Goal: Task Accomplishment & Management: Complete application form

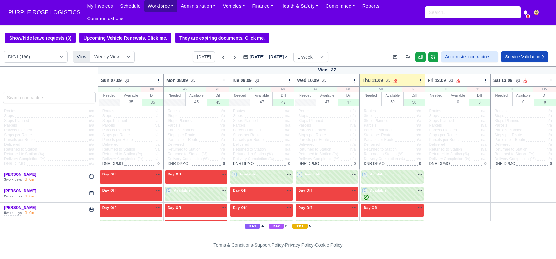
click at [146, 8] on link "Workforce" at bounding box center [160, 6] width 33 height 12
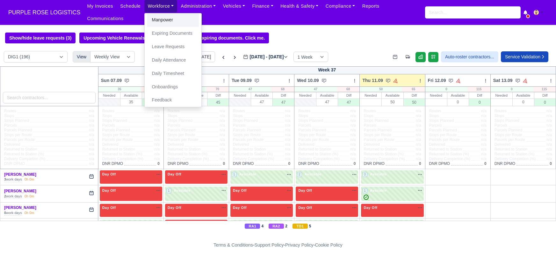
click at [152, 23] on link "Manpower" at bounding box center [173, 19] width 52 height 13
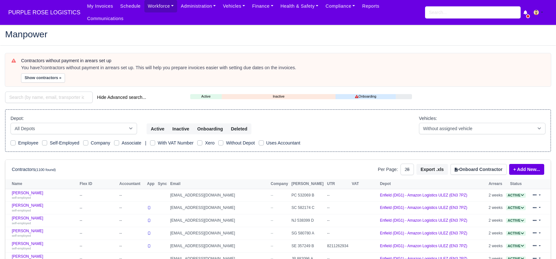
select select "25"
click at [139, 30] on h2 "Manpower" at bounding box center [277, 34] width 545 height 9
click at [41, 91] on input "search" at bounding box center [49, 96] width 88 height 11
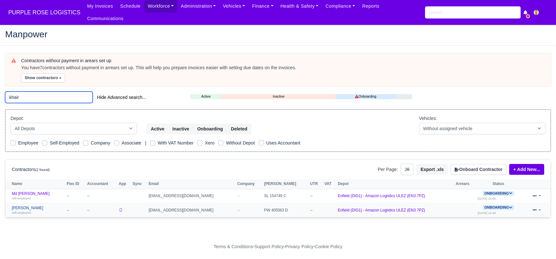
type input "khair"
click at [32, 205] on link "Mohammed Khair self-employed" at bounding box center [38, 209] width 52 height 9
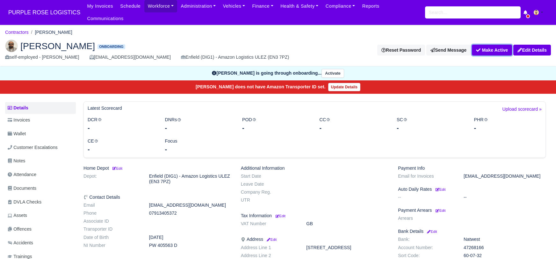
drag, startPoint x: 493, startPoint y: 39, endPoint x: 453, endPoint y: 48, distance: 41.1
click at [493, 45] on button "Make Active" at bounding box center [491, 50] width 40 height 11
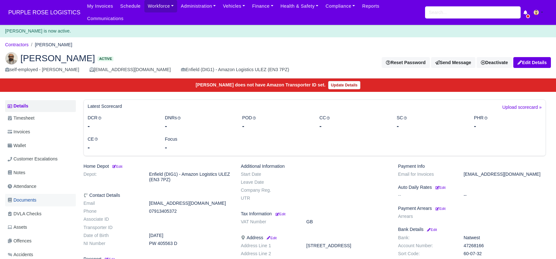
click at [33, 196] on span "Documents" at bounding box center [22, 199] width 29 height 7
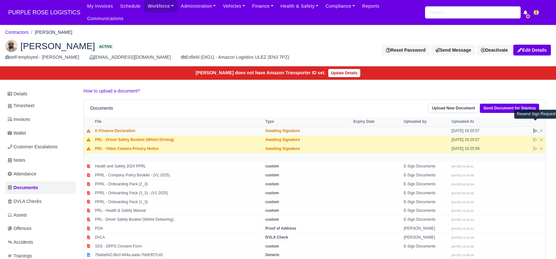
click at [533, 128] on icon at bounding box center [534, 130] width 5 height 5
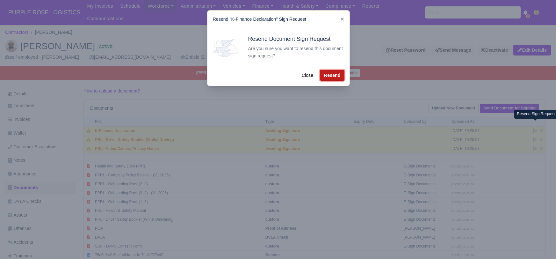
click at [335, 75] on button "Resend" at bounding box center [332, 75] width 25 height 11
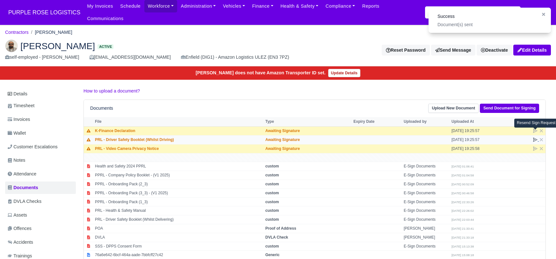
click at [535, 138] on icon at bounding box center [535, 140] width 4 height 4
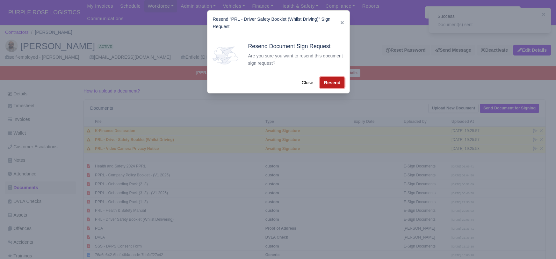
click at [336, 77] on button "Resend" at bounding box center [332, 82] width 25 height 11
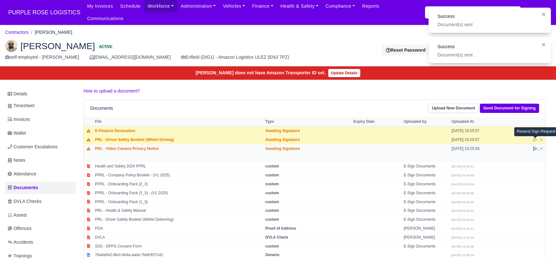
click at [534, 146] on icon at bounding box center [534, 148] width 5 height 5
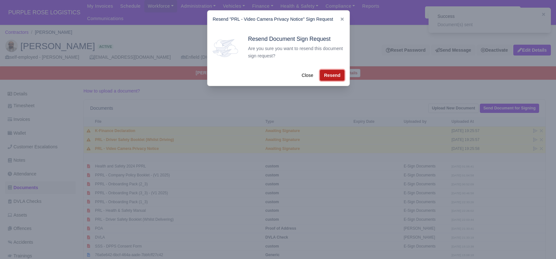
click at [330, 73] on button "Resend" at bounding box center [332, 75] width 25 height 11
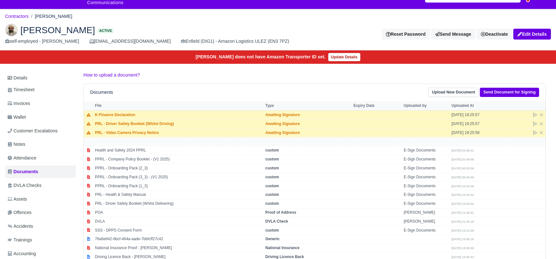
scroll to position [76, 0]
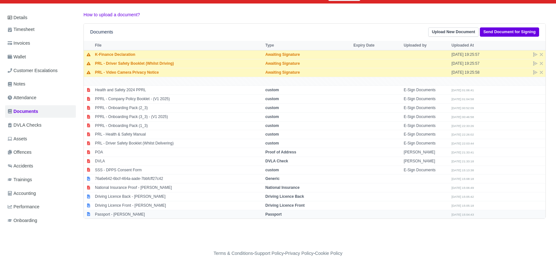
click at [280, 212] on strong "Passport" at bounding box center [273, 214] width 16 height 4
select select "passport"
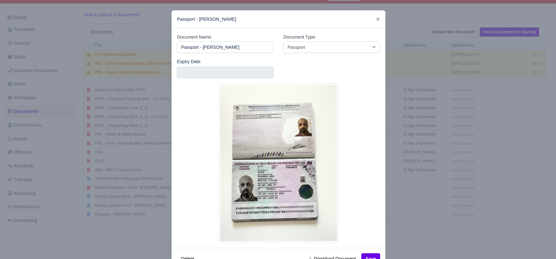
click at [454, 216] on div at bounding box center [278, 129] width 556 height 259
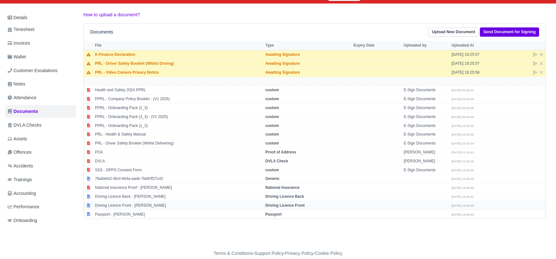
click at [297, 203] on strong "Driving Licence Front" at bounding box center [284, 205] width 39 height 4
select select "driving-licence-front"
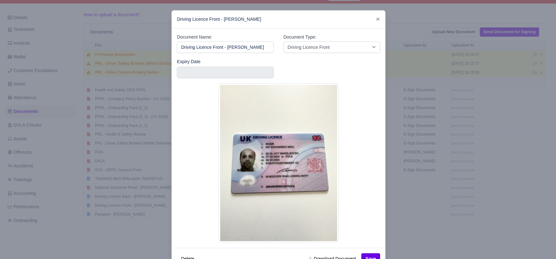
click at [451, 219] on div at bounding box center [278, 129] width 556 height 259
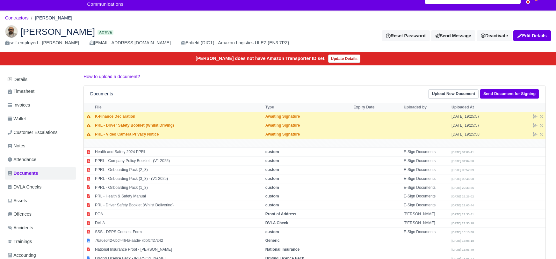
scroll to position [0, 0]
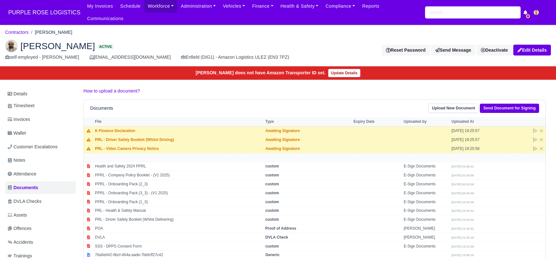
click at [136, 34] on div "Mohammed Khair Active self-employed - Mohammed Khair makdriver8@gmail.com Enfie…" at bounding box center [277, 50] width 555 height 32
click at [24, 88] on link "Details" at bounding box center [40, 94] width 71 height 12
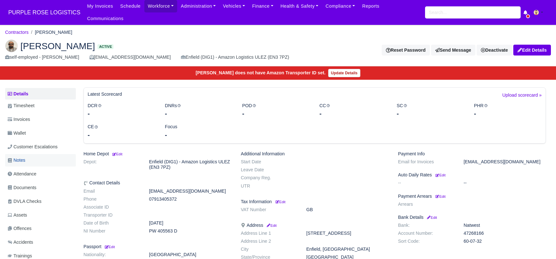
click at [27, 154] on link "Notes" at bounding box center [40, 160] width 71 height 12
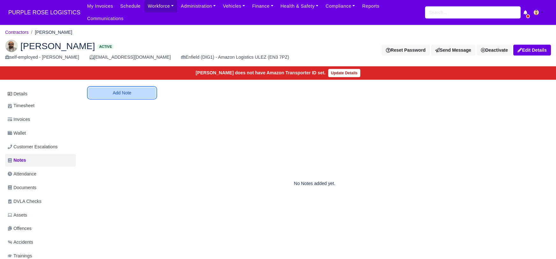
click at [116, 87] on button "Add Note" at bounding box center [121, 92] width 67 height 11
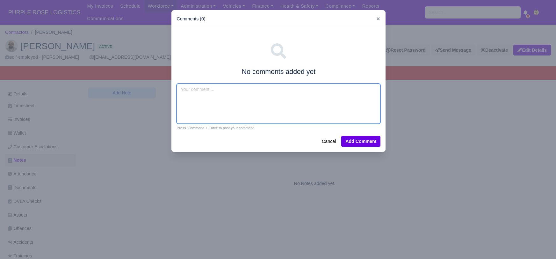
click at [202, 95] on textarea at bounding box center [278, 103] width 204 height 40
type textarea "Amazon flex,van exp"
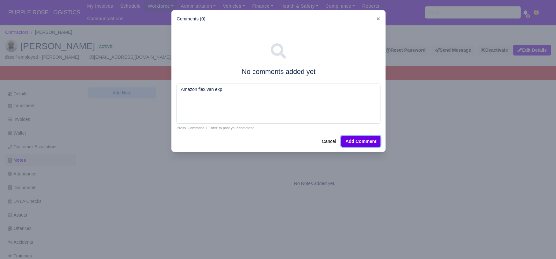
click at [365, 142] on button "Add Comment" at bounding box center [360, 141] width 39 height 11
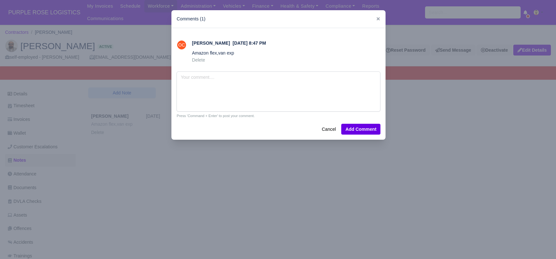
click at [235, 179] on div at bounding box center [278, 129] width 556 height 259
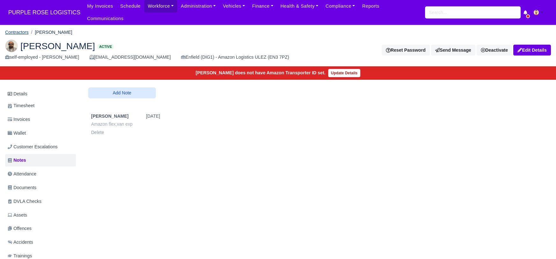
click at [18, 30] on link "Contractors" at bounding box center [17, 32] width 24 height 5
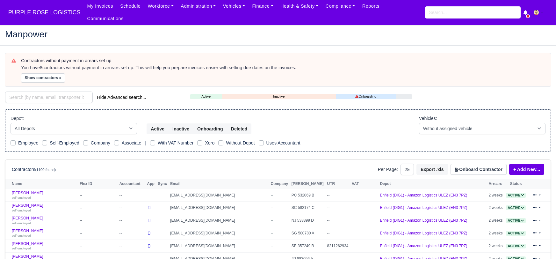
select select "25"
click at [32, 91] on input "search" at bounding box center [49, 96] width 88 height 11
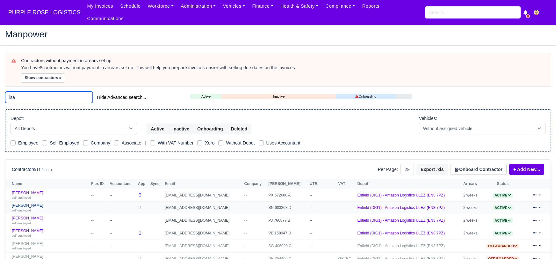
type input "isa"
click at [28, 203] on link "Isaac Van Tuijl self-employed" at bounding box center [50, 207] width 76 height 9
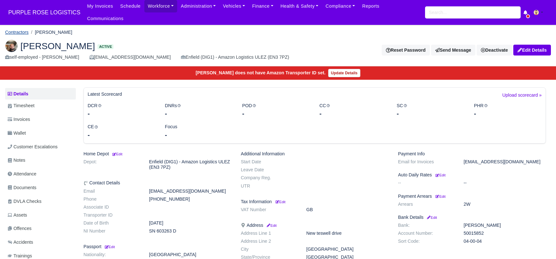
click at [16, 30] on link "Contractors" at bounding box center [17, 32] width 24 height 5
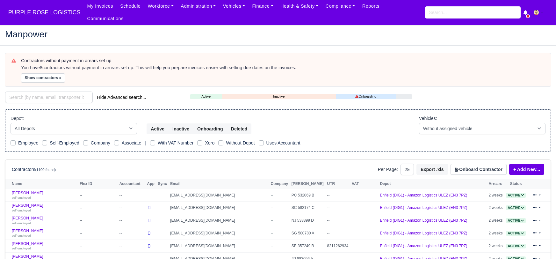
select select "25"
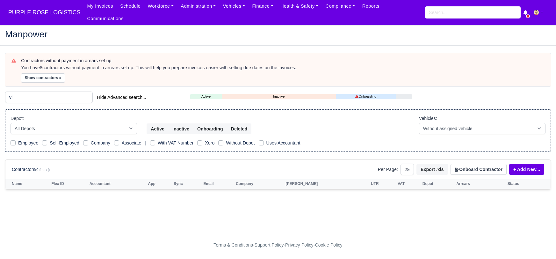
type input "v"
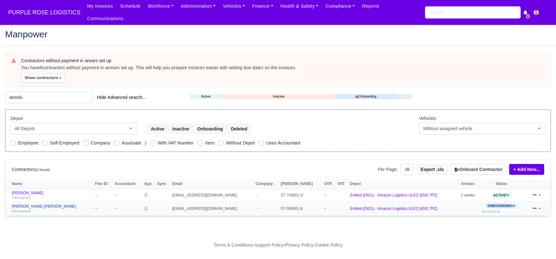
type input "wiredu"
click at [24, 204] on link "Isaac Okyere Wiredu self-employed" at bounding box center [52, 208] width 80 height 9
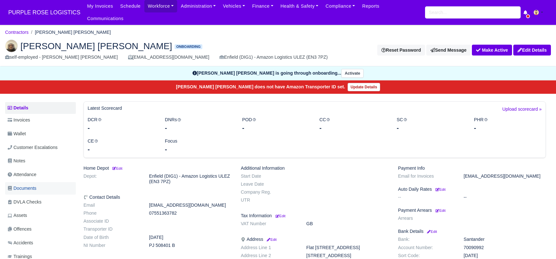
drag, startPoint x: 30, startPoint y: 180, endPoint x: 45, endPoint y: 185, distance: 15.7
click at [30, 184] on span "Documents" at bounding box center [22, 187] width 29 height 7
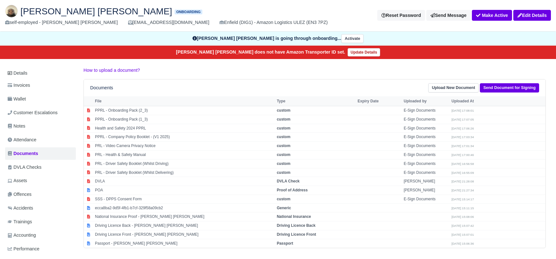
scroll to position [77, 0]
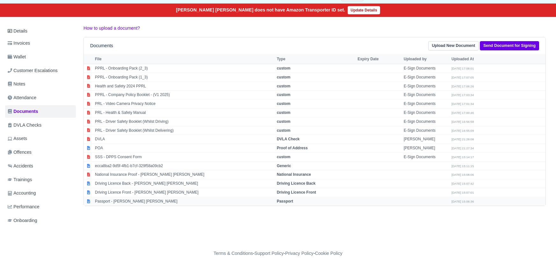
click at [287, 196] on td "Passport" at bounding box center [315, 200] width 81 height 9
select select "passport"
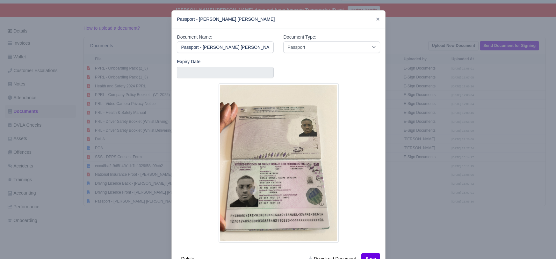
click at [419, 206] on div at bounding box center [278, 129] width 556 height 259
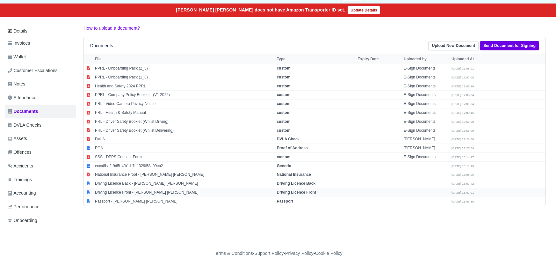
click at [285, 190] on strong "Driving Licence Front" at bounding box center [296, 192] width 39 height 4
select select "driving-licence-front"
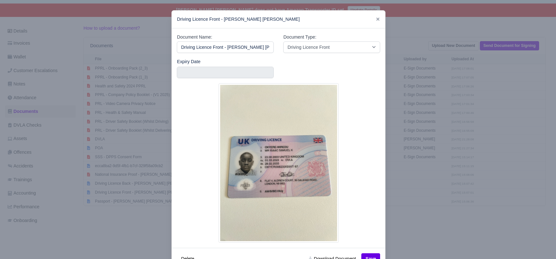
click at [404, 224] on div at bounding box center [278, 129] width 556 height 259
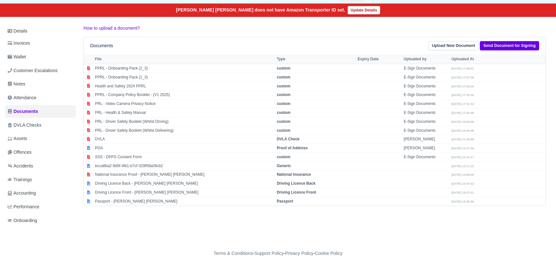
click at [283, 211] on div "Details Invoices Wallet Customer Escalations Notes Attendance Documents DVLA Ch…" at bounding box center [277, 132] width 545 height 214
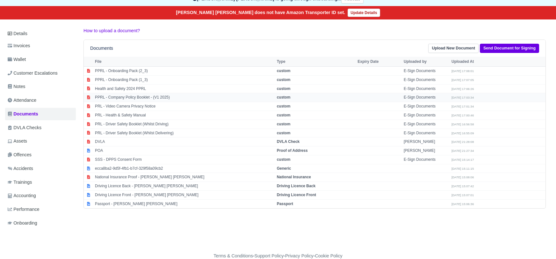
scroll to position [74, 0]
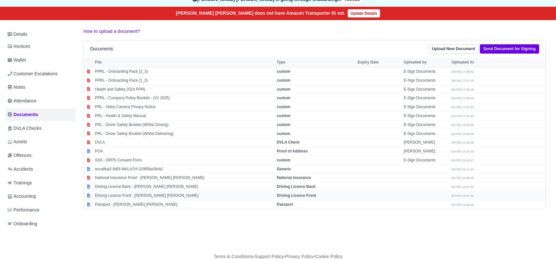
click at [293, 193] on strong "Driving Licence Front" at bounding box center [296, 195] width 39 height 4
select select "driving-licence-front"
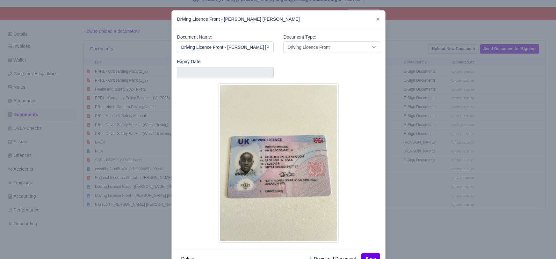
drag, startPoint x: 386, startPoint y: 253, endPoint x: 421, endPoint y: 228, distance: 42.6
click at [390, 250] on div at bounding box center [278, 129] width 556 height 259
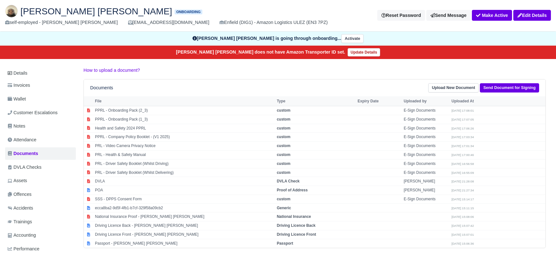
scroll to position [0, 0]
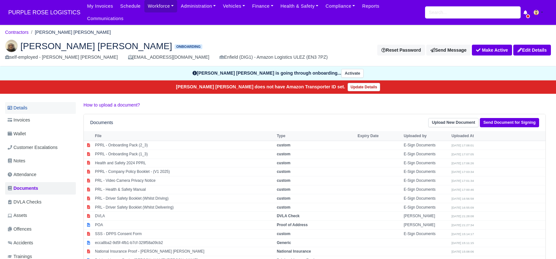
click at [24, 102] on link "Details" at bounding box center [40, 108] width 71 height 12
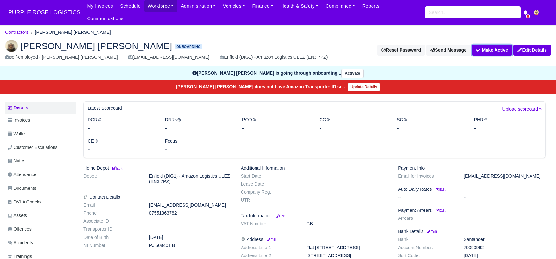
click at [485, 45] on button "Make Active" at bounding box center [491, 50] width 40 height 11
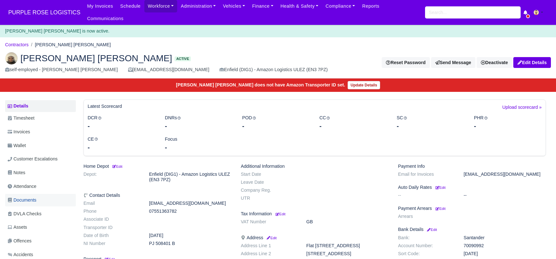
click at [34, 196] on span "Documents" at bounding box center [22, 199] width 29 height 7
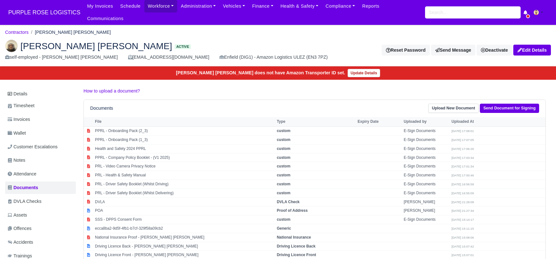
click at [148, 34] on div "[PERSON_NAME] [PERSON_NAME] Active self-employed - [PERSON_NAME] [PERSON_NAME] …" at bounding box center [277, 50] width 555 height 32
click at [19, 156] on span "Notes" at bounding box center [17, 159] width 18 height 7
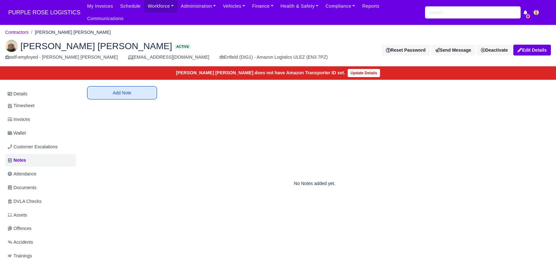
click at [118, 87] on button "Add Note" at bounding box center [121, 92] width 67 height 11
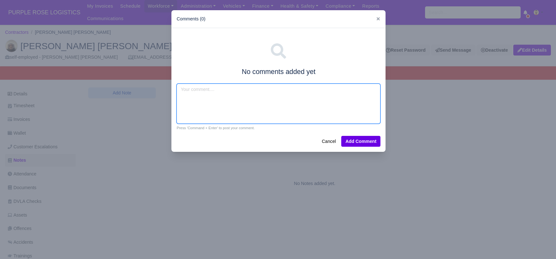
click at [204, 95] on textarea at bounding box center [278, 103] width 204 height 40
type textarea "van exp no delivery exp"
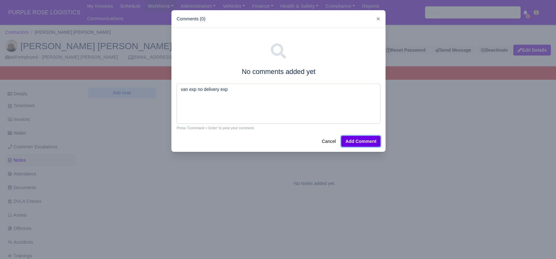
click at [365, 140] on button "Add Comment" at bounding box center [360, 141] width 39 height 11
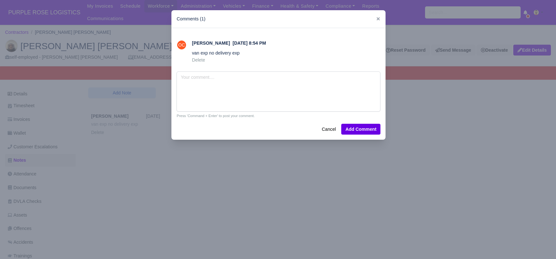
click at [289, 188] on div at bounding box center [278, 129] width 556 height 259
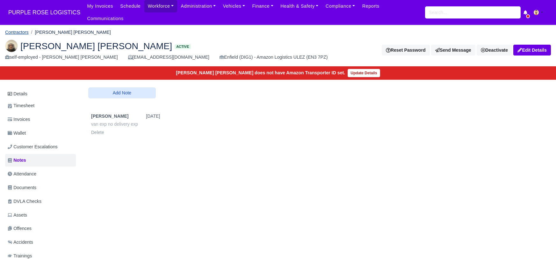
click at [21, 30] on link "Contractors" at bounding box center [17, 32] width 24 height 5
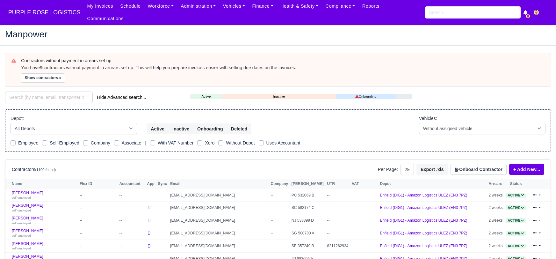
select select "25"
click at [33, 91] on input "search" at bounding box center [49, 96] width 88 height 11
click at [47, 91] on input "search" at bounding box center [49, 96] width 88 height 11
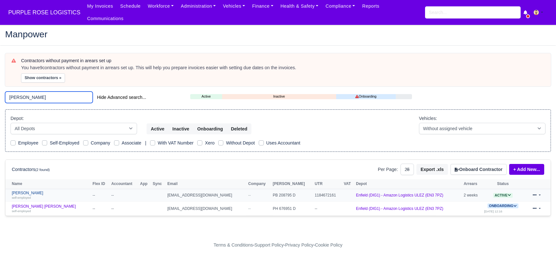
type input "hudson"
click at [32, 190] on link "Theodore Hudson self-employed" at bounding box center [50, 194] width 77 height 9
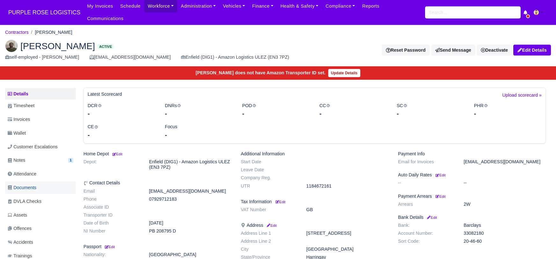
click at [27, 184] on span "Documents" at bounding box center [22, 187] width 29 height 7
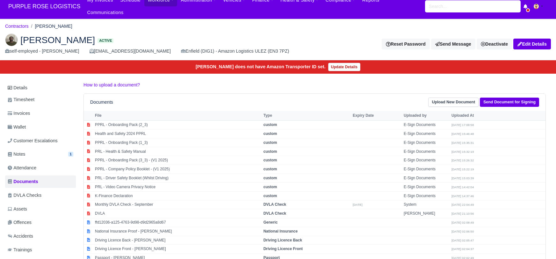
scroll to position [76, 0]
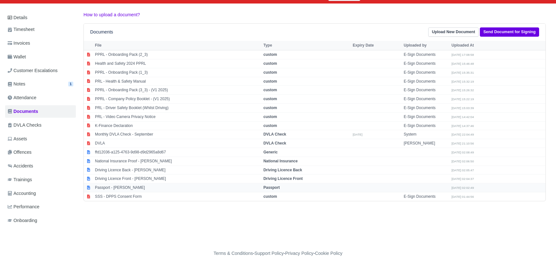
click at [276, 185] on strong "Passport" at bounding box center [271, 187] width 16 height 4
select select "passport"
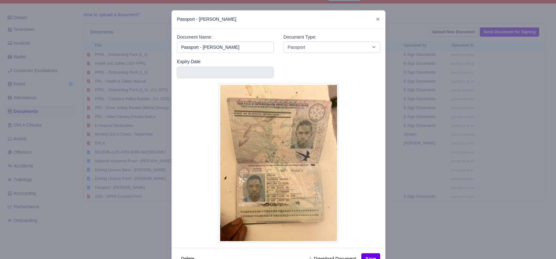
click at [431, 234] on div at bounding box center [278, 129] width 556 height 259
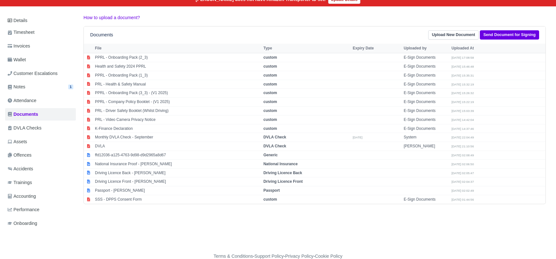
scroll to position [0, 0]
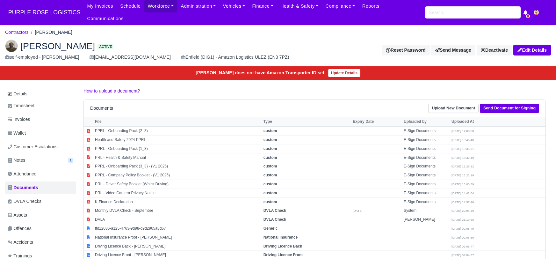
drag, startPoint x: 23, startPoint y: 25, endPoint x: 26, endPoint y: 31, distance: 6.7
click at [23, 30] on link "Contractors" at bounding box center [17, 32] width 24 height 5
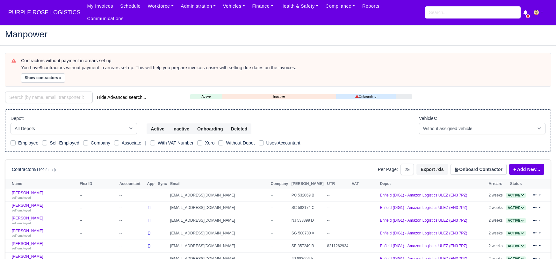
select select "25"
paste input "Abdullah Mohamed"
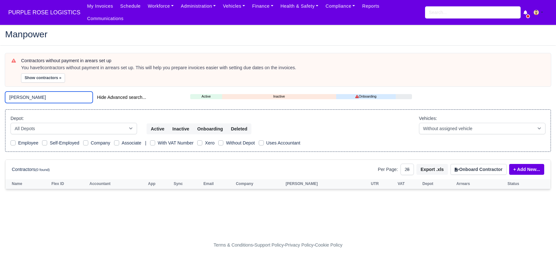
click at [55, 91] on input "Abdullah Mohamed" at bounding box center [49, 96] width 88 height 11
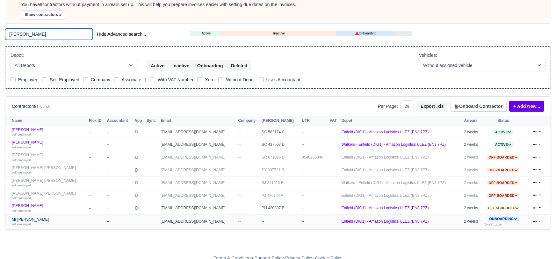
scroll to position [61, 0]
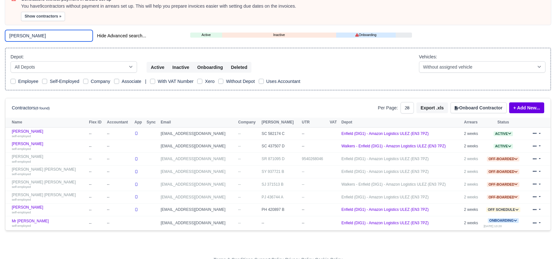
type input "Abdullah"
drag, startPoint x: 38, startPoint y: 23, endPoint x: 4, endPoint y: 29, distance: 34.2
click at [0, 25] on html "PURPLE ROSE LOGISTICS My Invoices Schedule Workforce Manpower Expiring Document…" at bounding box center [278, 68] width 556 height 259
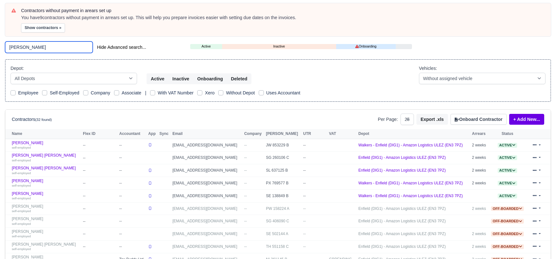
scroll to position [51, 0]
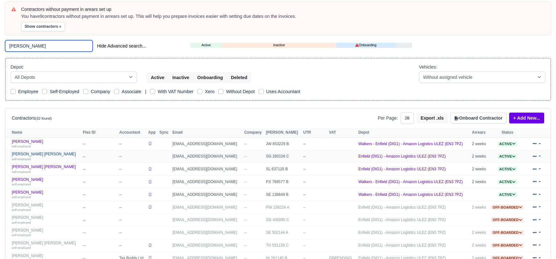
type input "Mohamed"
click at [58, 152] on link "Mohamed Hassan Mohamed self-employed" at bounding box center [46, 156] width 68 height 9
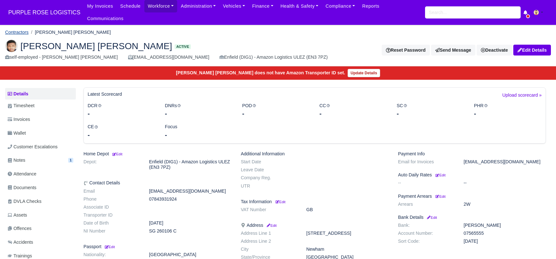
click at [20, 30] on link "Contractors" at bounding box center [17, 32] width 24 height 5
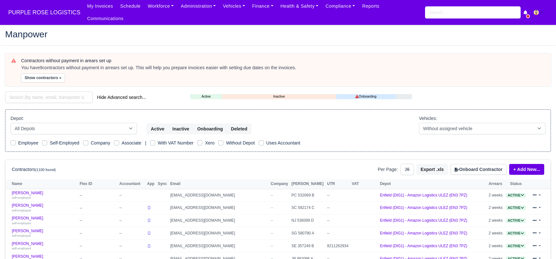
select select "25"
click at [47, 91] on input "search" at bounding box center [49, 96] width 88 height 11
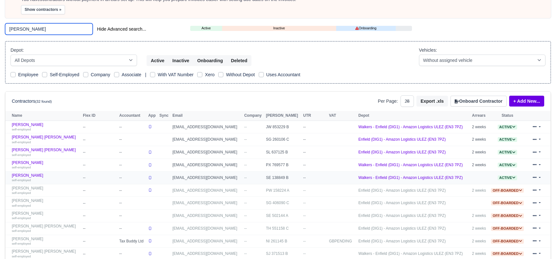
scroll to position [69, 0]
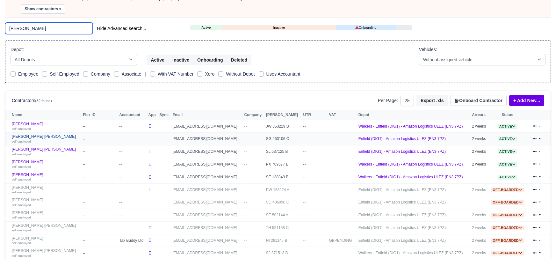
type input "[PERSON_NAME]"
click at [38, 134] on link "[PERSON_NAME] [PERSON_NAME] self-employed" at bounding box center [46, 138] width 68 height 9
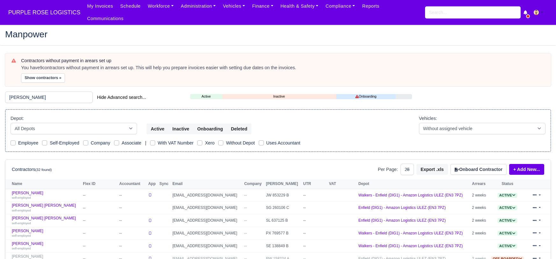
select select "25"
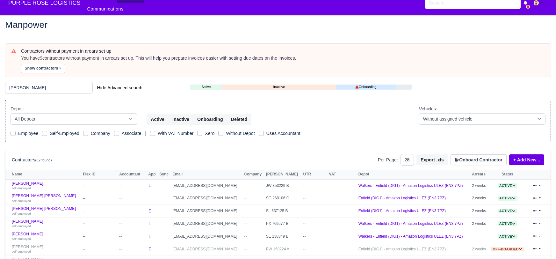
scroll to position [7, 0]
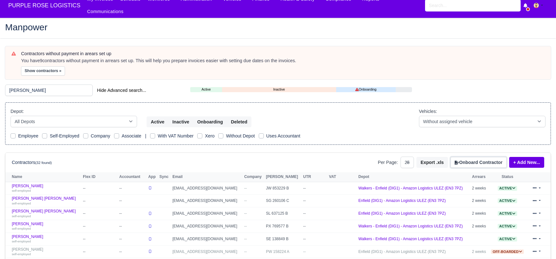
click at [483, 157] on button "Onboard Contractor" at bounding box center [478, 162] width 56 height 11
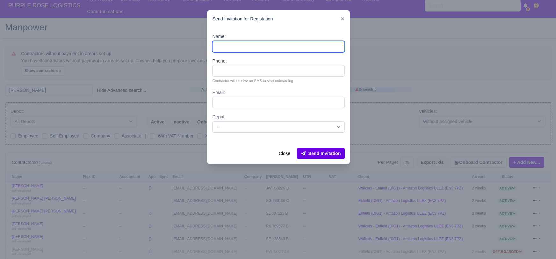
paste input "Abdullah Mohamed"
type input "Abdullah Mohamed"
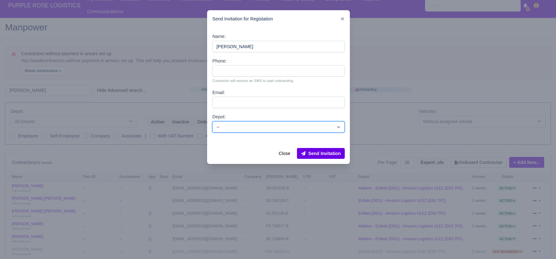
click at [237, 128] on select "-- Enfield (DIG1) - Amazon Logistics ULEZ (EN3 7PZ) Harlow (DHW1) - Amazon Logi…" at bounding box center [278, 126] width 132 height 11
select select "1"
click at [212, 121] on select "-- Enfield (DIG1) - Amazon Logistics ULEZ (EN3 7PZ) Harlow (DHW1) - Amazon Logi…" at bounding box center [278, 126] width 132 height 11
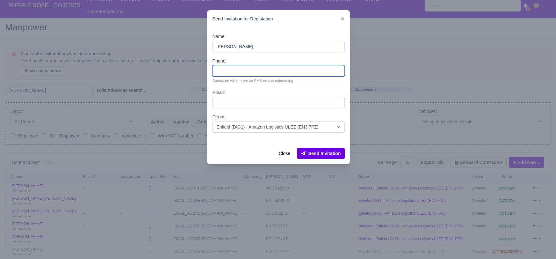
click at [228, 100] on div "Name: Abdullah Mohamed Phone: Contractor will receive an SMS to start onboardin…" at bounding box center [278, 85] width 143 height 115
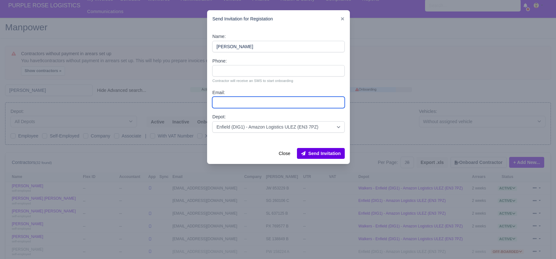
paste input "abzzmoo16@outlook.com M"
type input "abzzmoo16@outlook.com M"
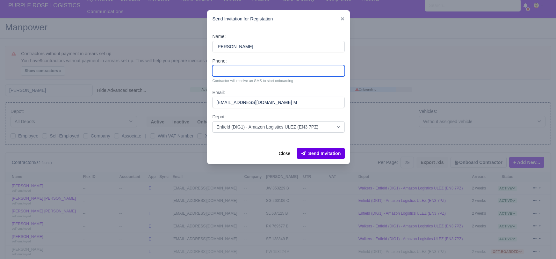
paste input "07473112561"
type input "07473112561"
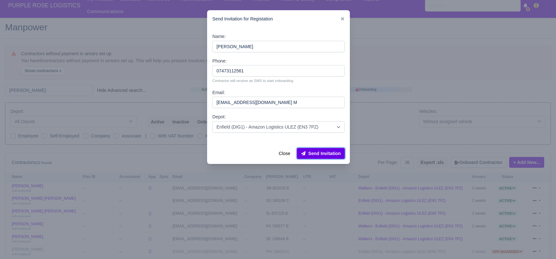
click at [329, 153] on button "Send Invitation" at bounding box center [321, 153] width 48 height 11
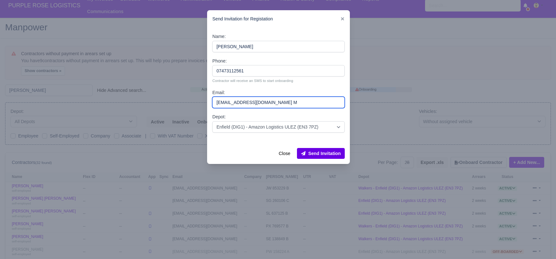
click at [294, 101] on input "abzzmoo16@outlook.com M" at bounding box center [278, 101] width 132 height 11
type input "abzzmoo16@outlook.com"
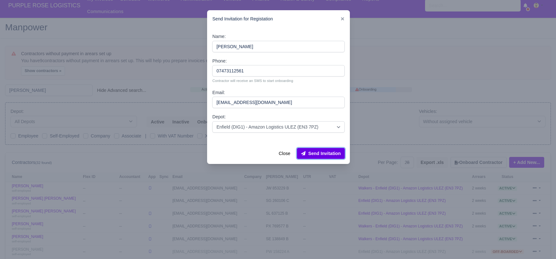
click at [317, 152] on button "Send Invitation" at bounding box center [321, 153] width 48 height 11
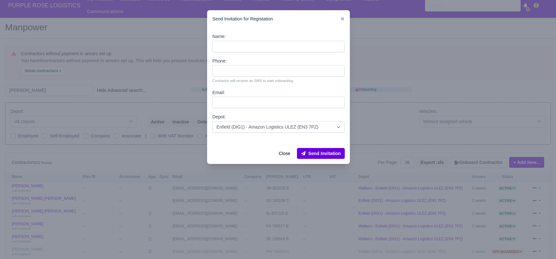
click at [150, 13] on div at bounding box center [278, 129] width 556 height 259
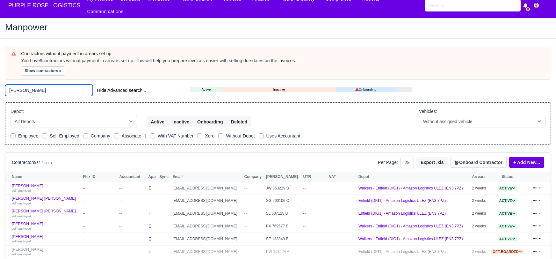
drag, startPoint x: 39, startPoint y: 83, endPoint x: -3, endPoint y: 83, distance: 42.0
click at [0, 83] on html "PURPLE ROSE LOGISTICS My Invoices Schedule Workforce Manpower Expiring Document…" at bounding box center [278, 122] width 556 height 259
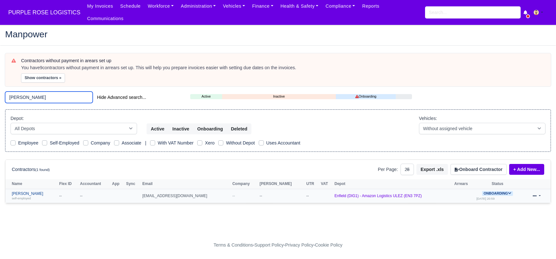
type input "Abdullah Mohamed"
click at [30, 191] on link "Abdullah Mohamed self-employed" at bounding box center [34, 195] width 44 height 9
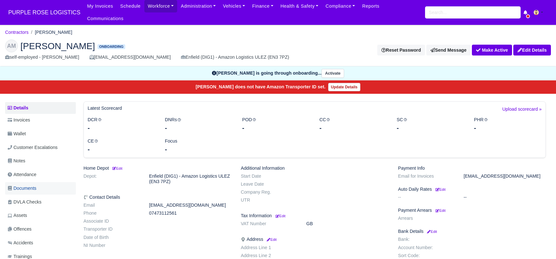
click at [32, 184] on span "Documents" at bounding box center [22, 187] width 29 height 7
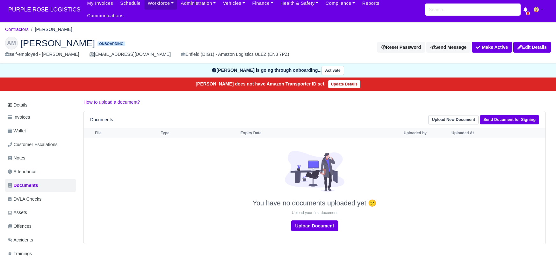
scroll to position [3, 0]
click at [488, 115] on link "Send Document for Signing" at bounding box center [508, 119] width 59 height 9
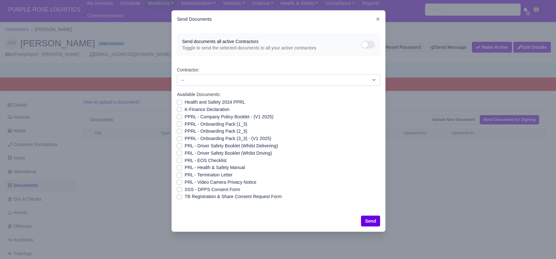
click at [184, 191] on label "SSS - DPPS Consent Form" at bounding box center [211, 189] width 55 height 7
click at [180, 191] on input "SSS - DPPS Consent Form" at bounding box center [179, 188] width 5 height 5
checkbox input "true"
click at [372, 219] on button "Send" at bounding box center [370, 220] width 19 height 11
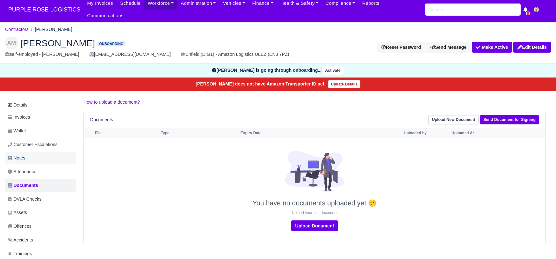
click at [29, 152] on link "Notes" at bounding box center [40, 158] width 71 height 12
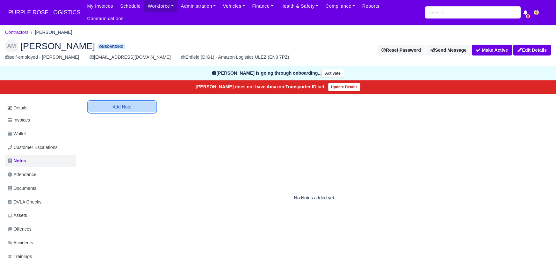
click at [151, 101] on button "Add Note" at bounding box center [121, 106] width 67 height 11
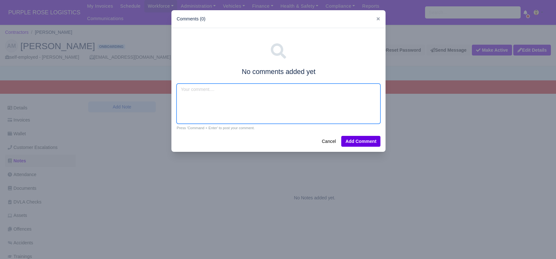
click at [207, 104] on textarea at bounding box center [278, 103] width 204 height 40
click at [203, 96] on textarea at bounding box center [278, 103] width 204 height 40
type textarea "evri,van exp"
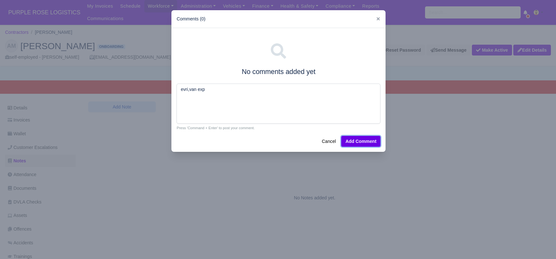
click at [350, 140] on button "Add Comment" at bounding box center [360, 141] width 39 height 11
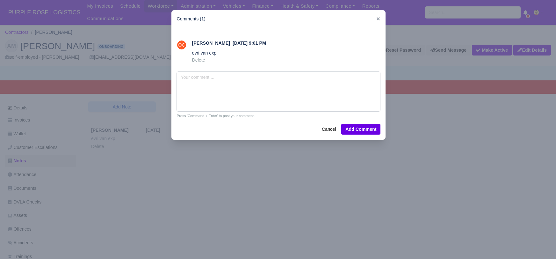
click at [190, 213] on div at bounding box center [278, 129] width 556 height 259
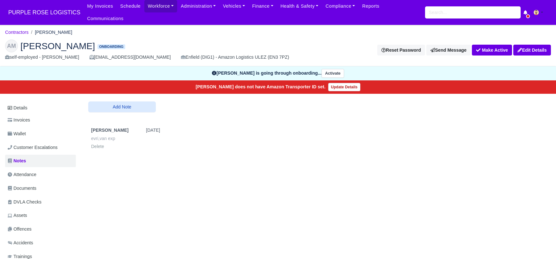
click at [182, 199] on div "Details Invoices Wallet Customer Escalations Notes Attendance Documents DVLA Ch…" at bounding box center [277, 208] width 545 height 214
click at [215, 202] on div "Details Invoices Wallet Customer Escalations Notes Attendance Documents DVLA Ch…" at bounding box center [277, 208] width 545 height 214
click at [24, 184] on span "Documents" at bounding box center [22, 187] width 29 height 7
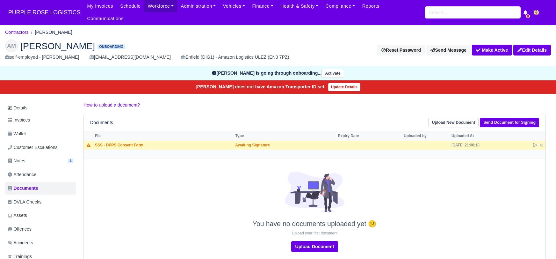
click at [149, 39] on h2 "AM Abdullah Mohamed Onboarding" at bounding box center [149, 45] width 289 height 13
click at [18, 30] on link "Contractors" at bounding box center [17, 32] width 24 height 5
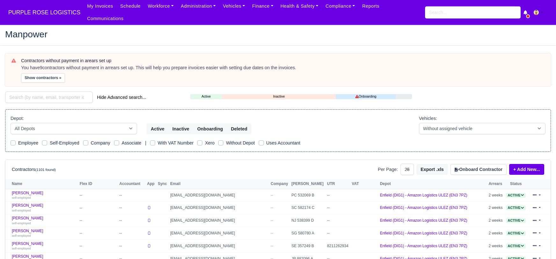
select select "25"
click at [21, 91] on input "search" at bounding box center [49, 96] width 88 height 11
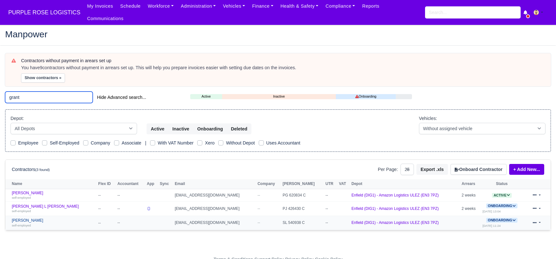
type input "grant"
click at [23, 218] on link "[PERSON_NAME] self-employed" at bounding box center [53, 222] width 83 height 9
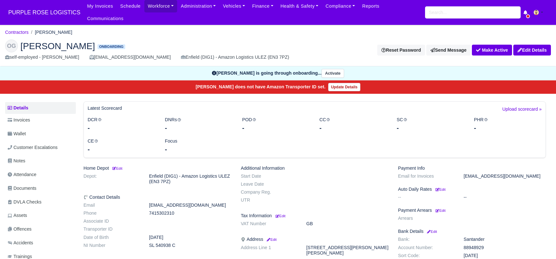
click at [27, 184] on span "Documents" at bounding box center [22, 187] width 29 height 7
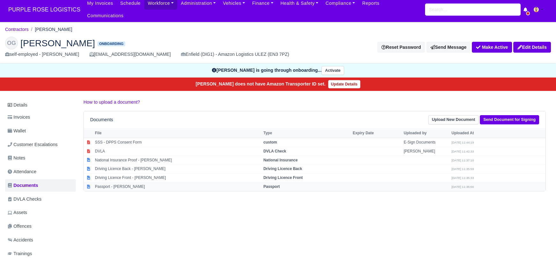
scroll to position [3, 0]
drag, startPoint x: 275, startPoint y: 175, endPoint x: 292, endPoint y: 181, distance: 17.6
click at [275, 182] on td "Passport" at bounding box center [306, 186] width 89 height 9
select select "passport"
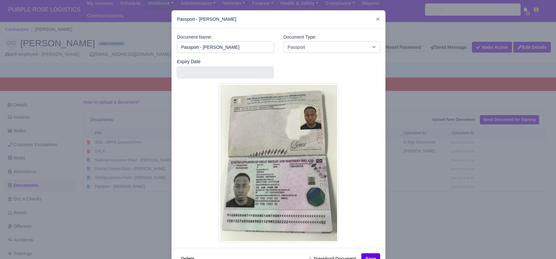
click at [428, 220] on div at bounding box center [278, 129] width 556 height 259
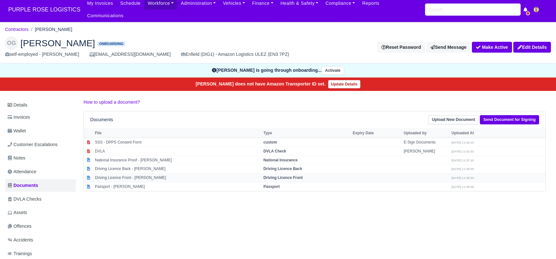
click at [284, 175] on strong "Driving Licence Front" at bounding box center [282, 177] width 39 height 4
select select "driving-licence-front"
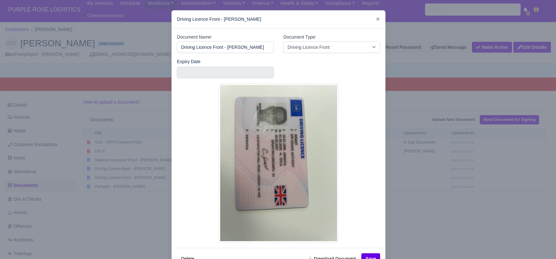
click at [405, 222] on div at bounding box center [278, 129] width 556 height 259
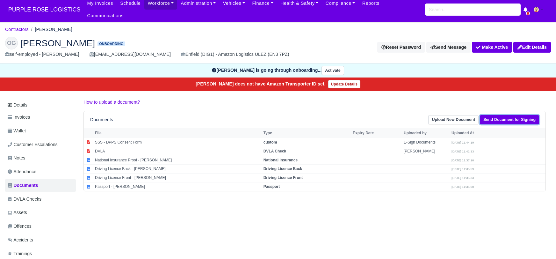
click at [506, 115] on link "Send Document for Signing" at bounding box center [508, 119] width 59 height 9
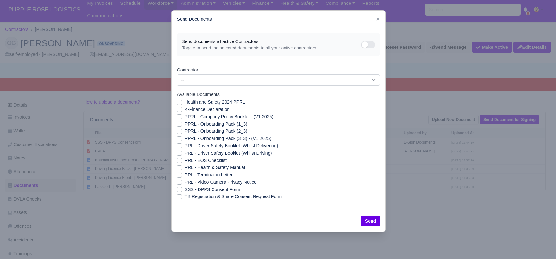
click at [184, 102] on label "Health and Safety 2024 PPRL" at bounding box center [214, 101] width 60 height 7
click at [179, 102] on input "Health and Safety 2024 PPRL" at bounding box center [179, 100] width 5 height 5
checkbox input "true"
click at [184, 109] on label "K-Finance Declaration" at bounding box center [206, 109] width 45 height 7
click at [180, 109] on input "K-Finance Declaration" at bounding box center [179, 108] width 5 height 5
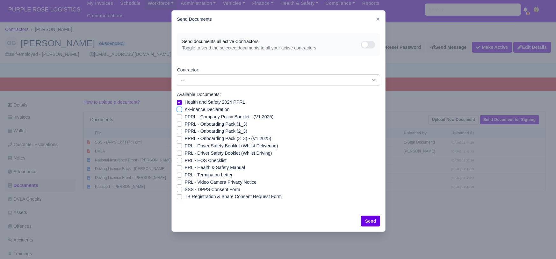
checkbox input "true"
click at [184, 117] on label "PPRL - Company Policy Booklet - (V1 2025)" at bounding box center [228, 116] width 89 height 7
click at [180, 117] on input "PPRL - Company Policy Booklet - (V1 2025)" at bounding box center [179, 115] width 5 height 5
checkbox input "true"
click at [184, 124] on label "PPRL - Onboarding Pack (1_3)" at bounding box center [215, 123] width 62 height 7
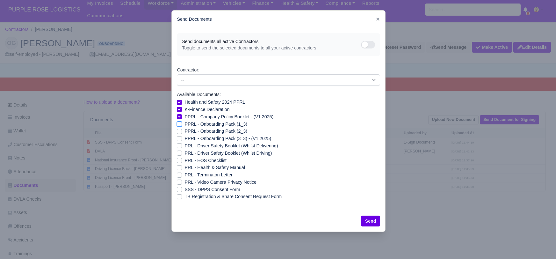
click at [179, 124] on input "PPRL - Onboarding Pack (1_3)" at bounding box center [179, 122] width 5 height 5
checkbox input "true"
click at [184, 133] on label "PPRL - Onboarding Pack (2_3)" at bounding box center [215, 130] width 62 height 7
click at [178, 132] on input "PPRL - Onboarding Pack (2_3)" at bounding box center [179, 129] width 5 height 5
checkbox input "true"
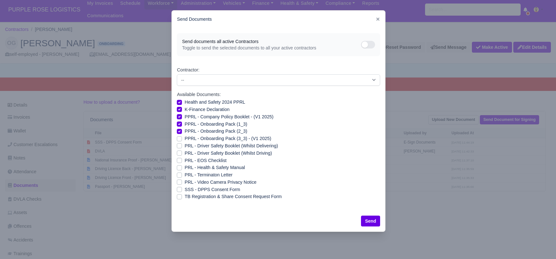
click at [184, 136] on label "PPRL - Onboarding Pack (3_3) - (V1 2025)" at bounding box center [227, 138] width 87 height 7
click at [178, 136] on input "PPRL - Onboarding Pack (3_3) - (V1 2025)" at bounding box center [179, 137] width 5 height 5
checkbox input "true"
click at [184, 146] on label "PRL - Driver Safety Booklet (Whilst Delivering)" at bounding box center [230, 145] width 93 height 7
click at [180, 146] on input "PRL - Driver Safety Booklet (Whilst Delivering)" at bounding box center [179, 144] width 5 height 5
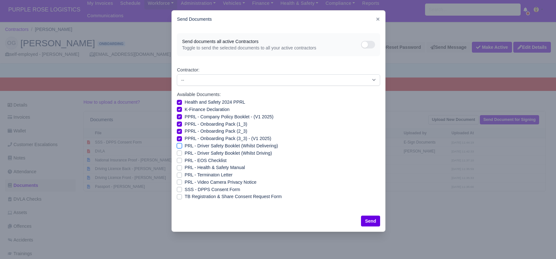
checkbox input "true"
click at [184, 151] on label "PRL - Driver Safety Booklet (Whilst Driving)" at bounding box center [227, 152] width 87 height 7
click at [179, 151] on input "PRL - Driver Safety Booklet (Whilst Driving)" at bounding box center [179, 151] width 5 height 5
checkbox input "true"
click at [184, 167] on label "PRL - Health & Safety Manual" at bounding box center [214, 167] width 60 height 7
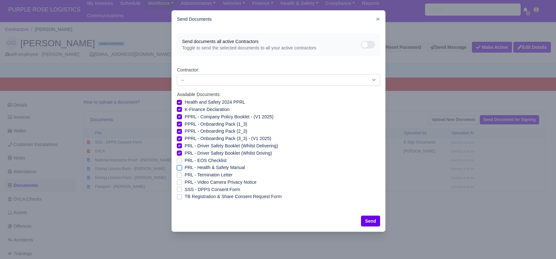
click at [180, 167] on input "PRL - Health & Safety Manual" at bounding box center [179, 166] width 5 height 5
checkbox input "true"
click at [184, 180] on label "PRL - Video Camera Privacy Notice" at bounding box center [220, 181] width 72 height 7
click at [179, 180] on input "PRL - Video Camera Privacy Notice" at bounding box center [179, 180] width 5 height 5
checkbox input "true"
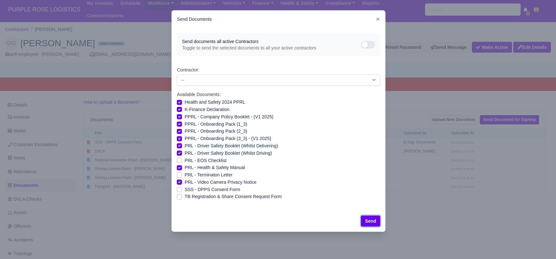
click at [367, 220] on button "Send" at bounding box center [370, 220] width 19 height 11
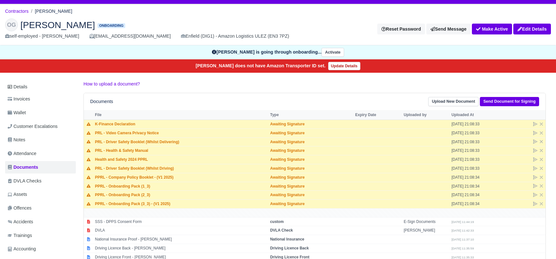
scroll to position [77, 0]
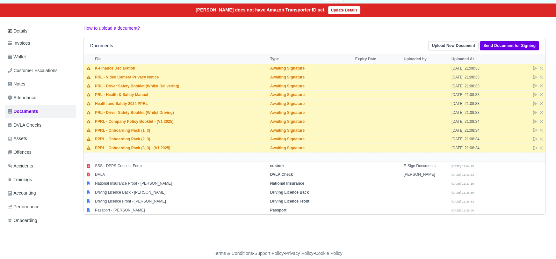
drag, startPoint x: 149, startPoint y: 235, endPoint x: 142, endPoint y: 234, distance: 7.3
click at [149, 234] on div "Details Invoices Wallet Customer Escalations Notes Attendance Documents DVLA Ch…" at bounding box center [277, 132] width 545 height 214
click at [284, 208] on strong "Passport" at bounding box center [278, 210] width 16 height 4
select select "passport"
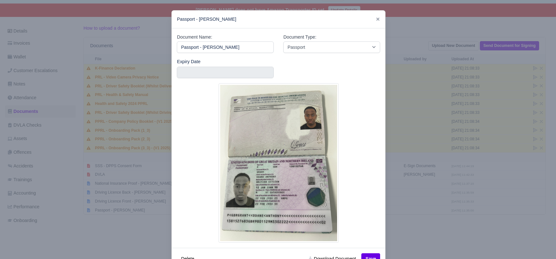
click at [448, 223] on div at bounding box center [278, 129] width 556 height 259
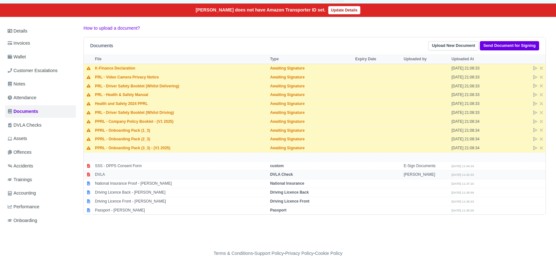
click at [294, 170] on td "DVLA Check" at bounding box center [310, 174] width 85 height 9
select select "dvla-check"
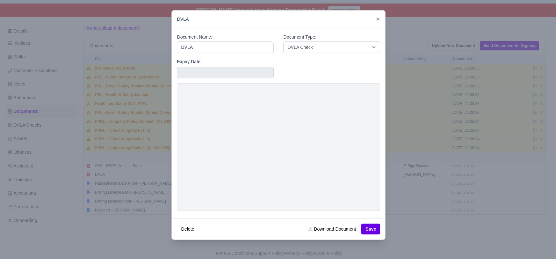
click at [393, 222] on div at bounding box center [278, 129] width 556 height 259
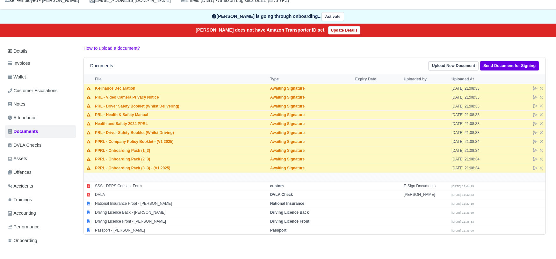
scroll to position [17, 0]
